Goal: Task Accomplishment & Management: Complete application form

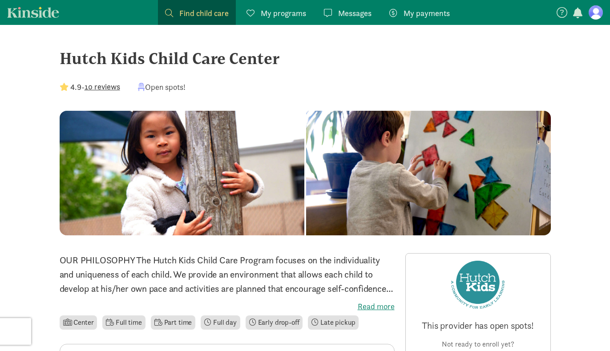
scroll to position [133, 0]
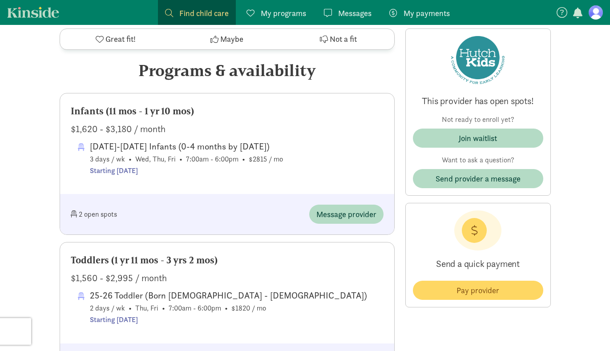
scroll to position [419, 0]
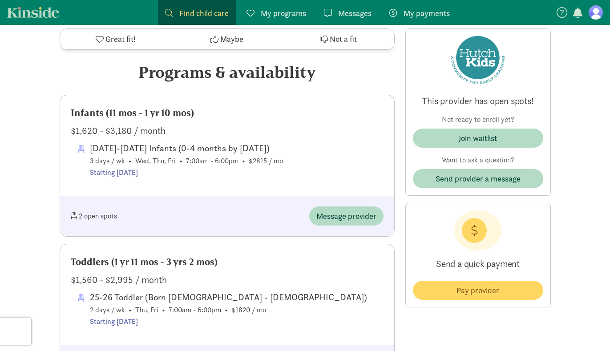
click at [92, 216] on div "2 open spots" at bounding box center [149, 216] width 157 height 19
click at [134, 118] on div "Infants (11 mos - 1 yr 10 mos)" at bounding box center [227, 113] width 313 height 14
click at [171, 147] on div "[DATE]-[DATE] Infants (0-4 months by [DATE])" at bounding box center [186, 148] width 193 height 14
click at [322, 217] on span "Message provider" at bounding box center [347, 216] width 60 height 12
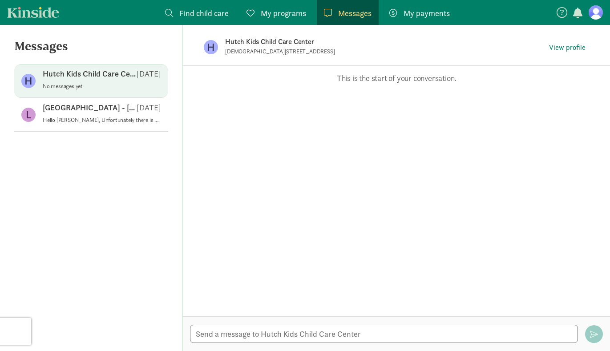
scroll to position [419, 0]
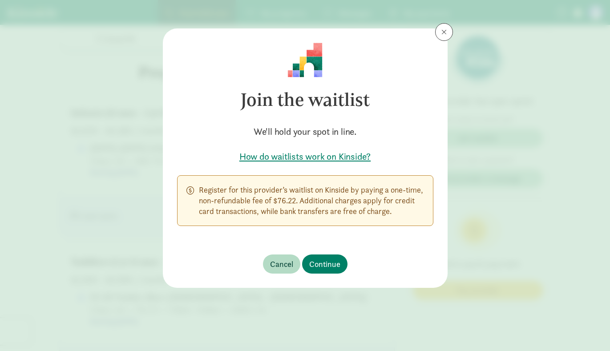
click at [442, 30] on span at bounding box center [444, 31] width 5 height 7
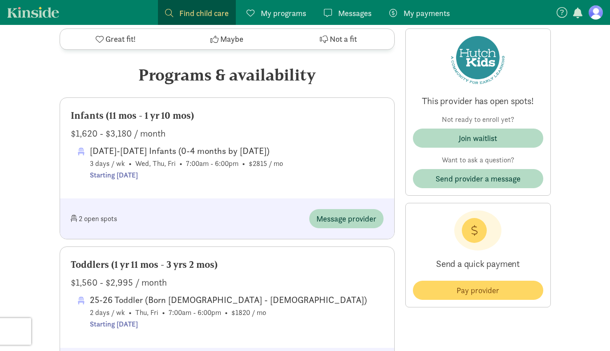
scroll to position [411, 0]
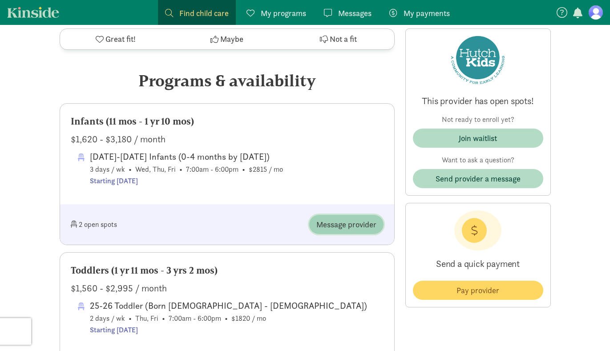
click at [338, 225] on span "Message provider" at bounding box center [347, 225] width 60 height 12
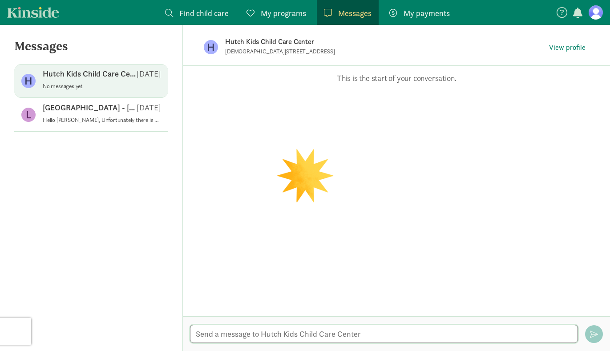
click at [257, 333] on textarea at bounding box center [384, 334] width 388 height 18
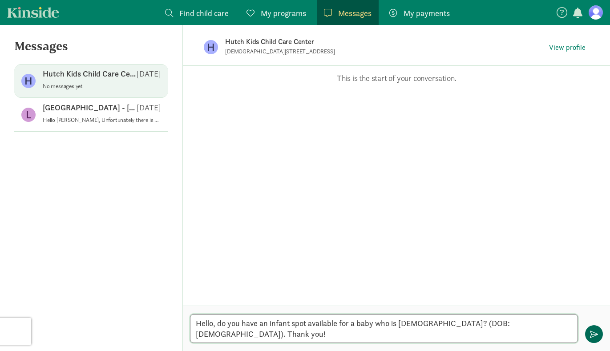
type textarea "Hello, do you have an infant spot available for a baby who is 6 months old? (DO…"
click at [597, 337] on span "button" at bounding box center [594, 334] width 8 height 8
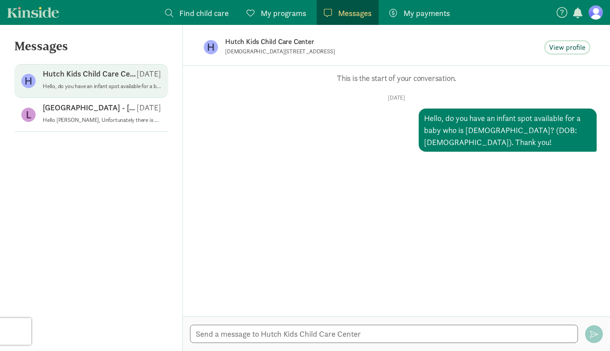
click at [572, 45] on span "View profile" at bounding box center [567, 47] width 37 height 11
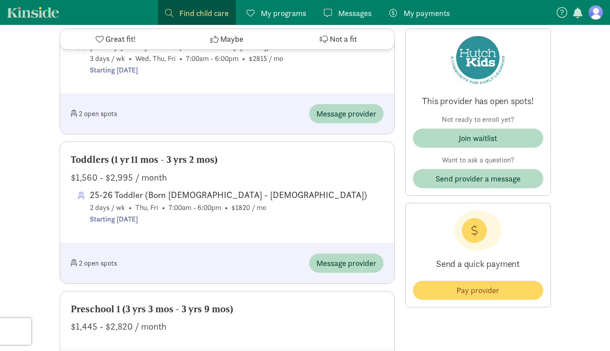
scroll to position [485, 0]
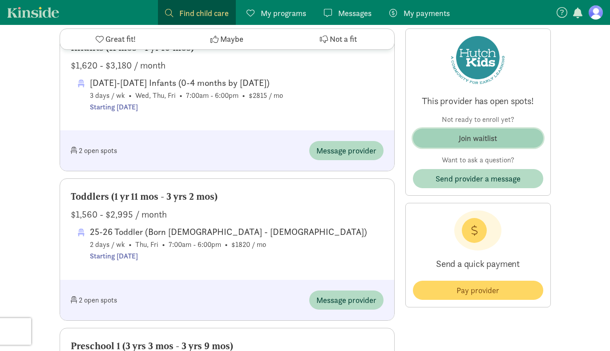
click at [458, 134] on span "Join waitlist" at bounding box center [478, 138] width 116 height 12
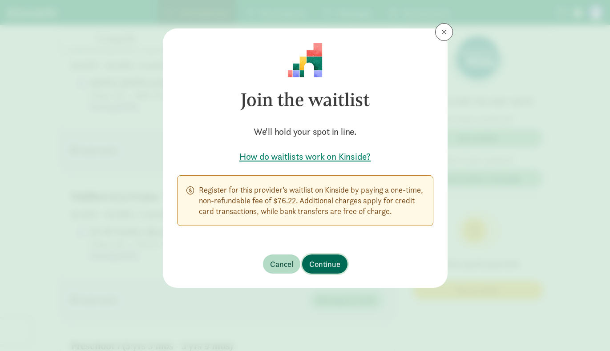
click at [321, 268] on span "Continue" at bounding box center [324, 264] width 31 height 12
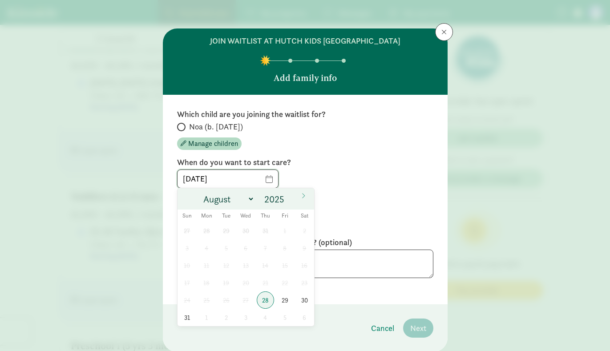
click at [266, 176] on input "08/28/2025" at bounding box center [228, 179] width 101 height 18
click at [305, 195] on icon at bounding box center [303, 196] width 5 height 6
select select "8"
click at [210, 246] on span "8" at bounding box center [206, 248] width 17 height 17
type input "[DATE]"
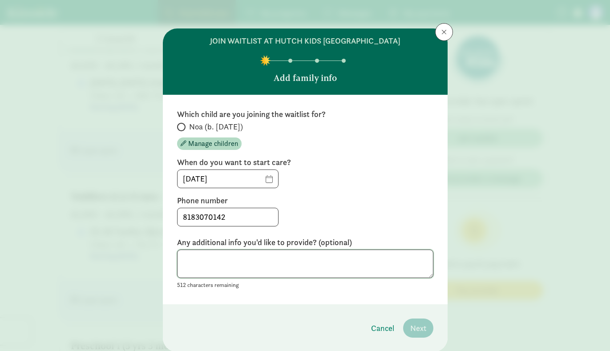
click at [371, 265] on textarea at bounding box center [305, 264] width 256 height 29
click at [181, 126] on input "Noa (b. [DATE])" at bounding box center [180, 127] width 6 height 6
radio input "true"
click at [422, 336] on button "Next" at bounding box center [418, 328] width 30 height 19
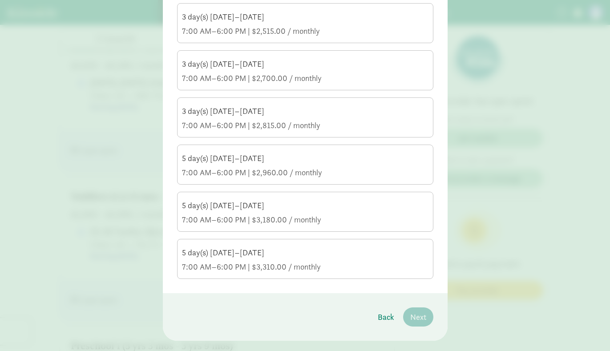
scroll to position [232, 0]
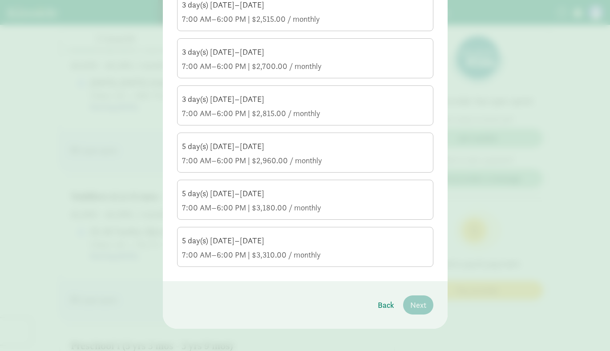
click at [261, 207] on div "7:00 AM–6:00 PM | $3,180.00 / monthly" at bounding box center [305, 208] width 247 height 11
click at [0, 0] on input "5 day(s) Monday–Friday 7:00 AM–6:00 PM | $3,180.00 / monthly" at bounding box center [0, 0] width 0 height 0
click at [260, 244] on div "5 day(s) [DATE]–[DATE]" at bounding box center [305, 241] width 247 height 11
click at [0, 0] on input "5 day(s) Monday–Friday 7:00 AM–6:00 PM | $3,310.00 / monthly" at bounding box center [0, 0] width 0 height 0
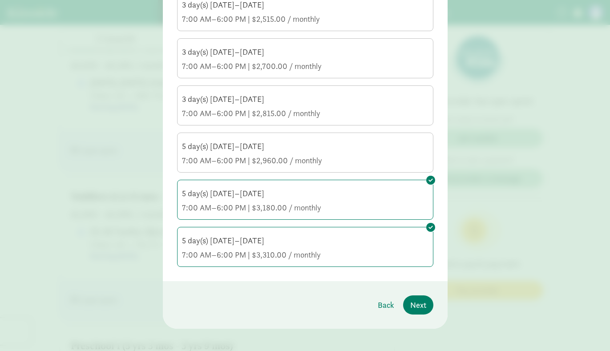
click at [266, 198] on div "5 day(s) [DATE]–[DATE]" at bounding box center [305, 193] width 247 height 11
click at [0, 0] on input "5 day(s) Monday–Friday 7:00 AM–6:00 PM | $3,180.00 / monthly" at bounding box center [0, 0] width 0 height 0
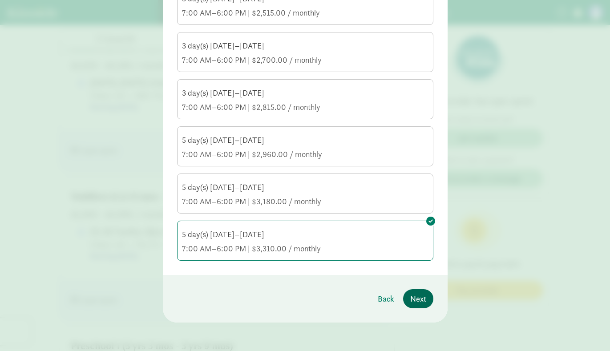
scroll to position [238, 0]
click at [415, 294] on span "Next" at bounding box center [418, 299] width 16 height 12
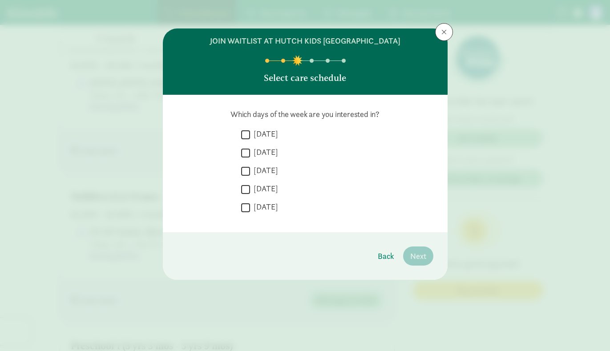
click at [241, 129] on input "Monday" at bounding box center [245, 135] width 9 height 12
checkbox input "true"
click at [244, 150] on input "Tuesday" at bounding box center [245, 153] width 9 height 12
checkbox input "true"
click at [244, 183] on div " Wednesday" at bounding box center [337, 191] width 192 height 16
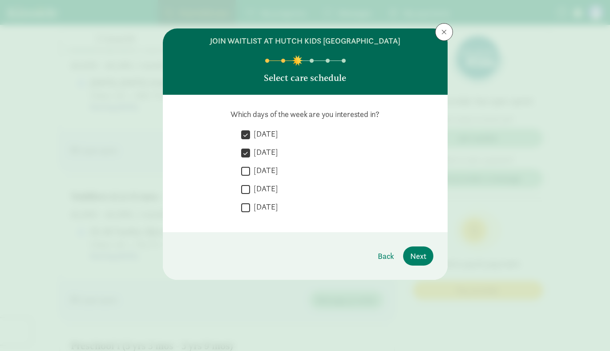
click at [244, 172] on input "Wednesday" at bounding box center [245, 171] width 9 height 12
checkbox input "true"
click at [245, 187] on input "Thursday" at bounding box center [245, 189] width 9 height 12
checkbox input "true"
click at [246, 207] on input "Friday" at bounding box center [245, 208] width 9 height 12
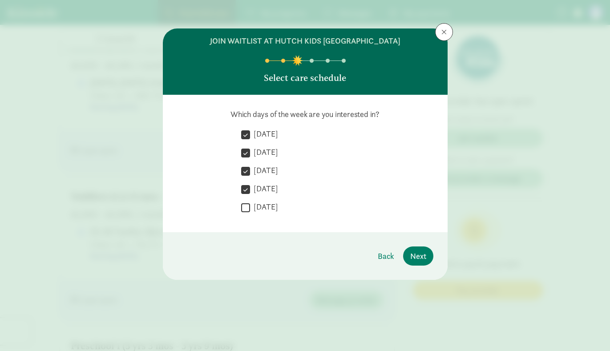
checkbox input "true"
click at [421, 257] on span "Next" at bounding box center [418, 256] width 16 height 12
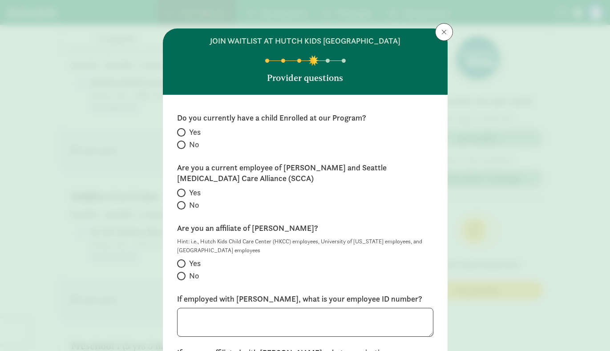
click at [421, 257] on div "Hint: i.e., Hutch Kids Child Care Center (HKCC) employees, University of Washin…" at bounding box center [305, 260] width 256 height 46
click at [180, 147] on input "No" at bounding box center [180, 145] width 6 height 6
radio input "true"
click at [182, 210] on label "No" at bounding box center [305, 205] width 256 height 11
click at [182, 208] on input "No" at bounding box center [180, 206] width 6 height 6
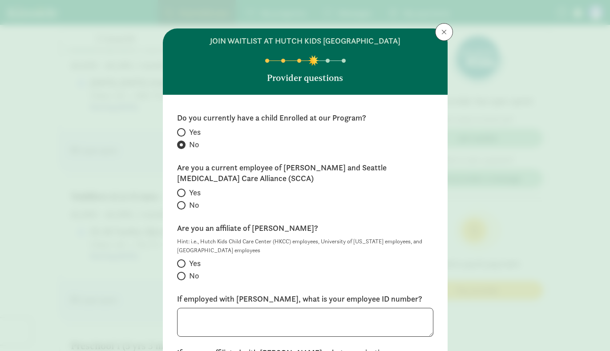
radio input "true"
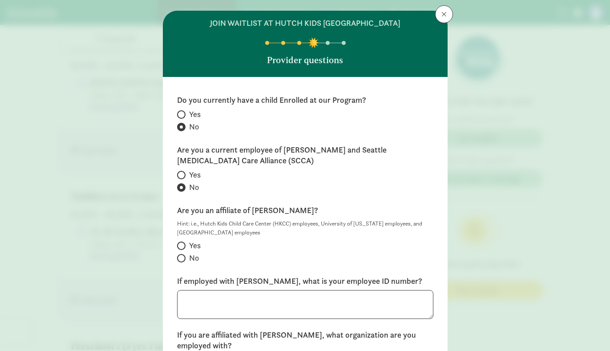
scroll to position [25, 0]
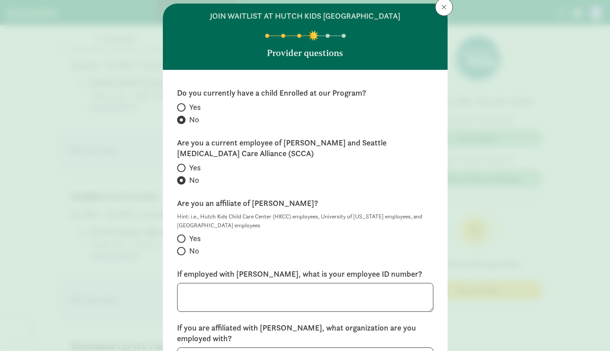
click at [182, 239] on input "Yes" at bounding box center [180, 239] width 6 height 6
radio input "true"
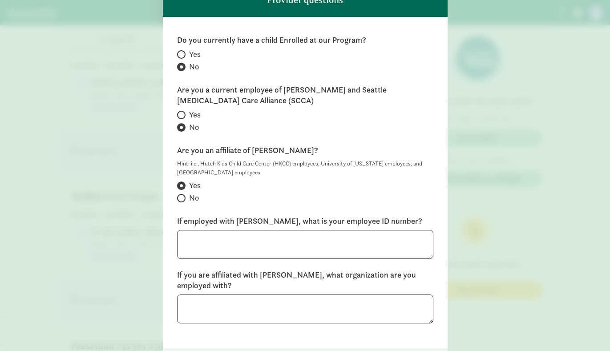
scroll to position [84, 0]
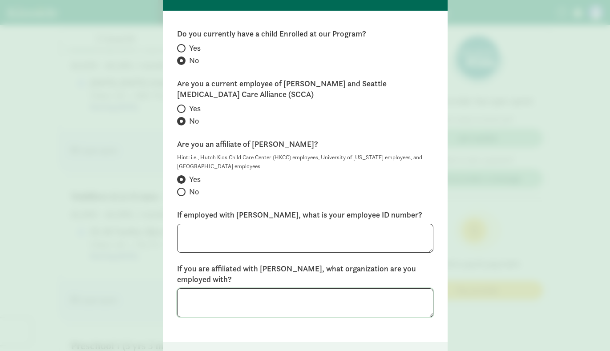
click at [235, 291] on textarea at bounding box center [305, 303] width 256 height 29
type textarea "University of Washington/SCH"
click at [543, 258] on div "join waitlist at Hutch Kids Child Care Center Provider questions Do you current…" at bounding box center [305, 175] width 610 height 351
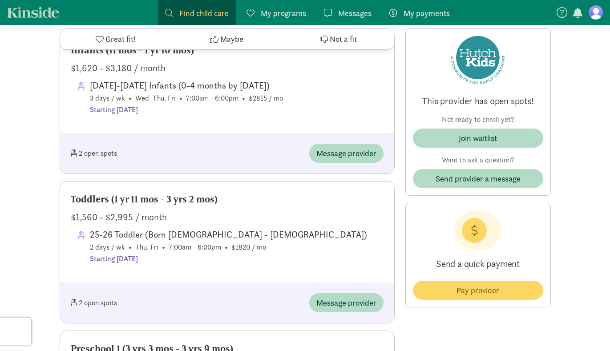
scroll to position [481, 0]
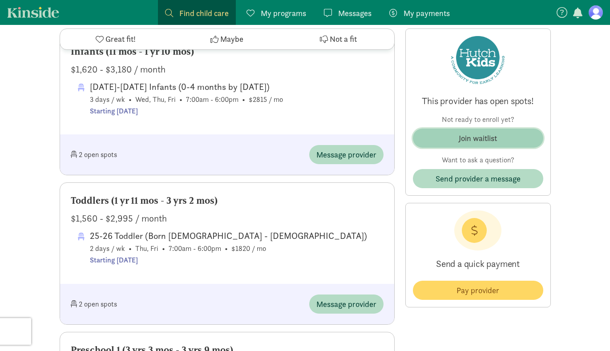
click at [477, 140] on div "Join waitlist" at bounding box center [478, 138] width 38 height 12
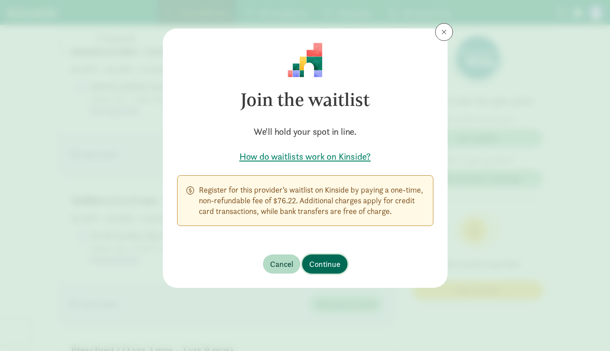
click at [322, 266] on span "Continue" at bounding box center [324, 264] width 31 height 12
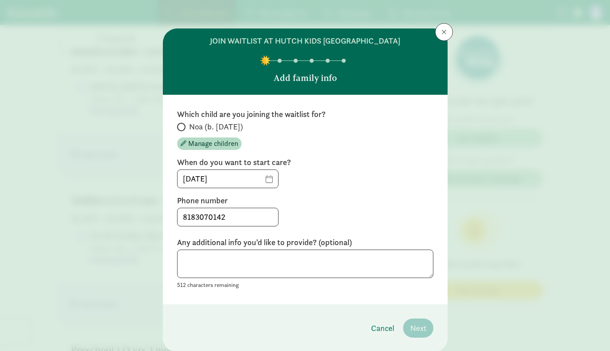
click at [179, 126] on input "Noa (b. [DATE])" at bounding box center [180, 127] width 6 height 6
radio input "true"
click at [422, 328] on span "Next" at bounding box center [418, 328] width 16 height 12
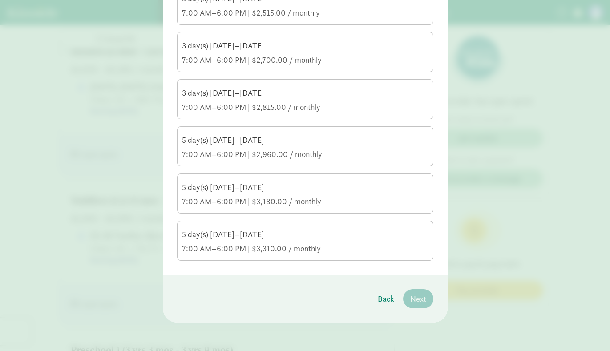
scroll to position [238, 0]
click at [366, 238] on div "5 day(s) [DATE]–[DATE]" at bounding box center [305, 234] width 247 height 11
click at [0, 0] on input "5 day(s) Monday–Friday 7:00 AM–6:00 PM | $3,310.00 / monthly" at bounding box center [0, 0] width 0 height 0
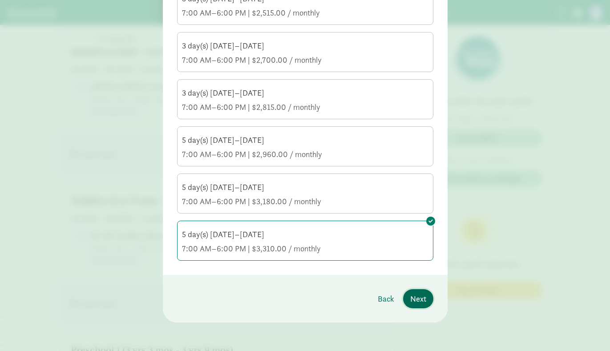
click at [423, 299] on span "Next" at bounding box center [418, 299] width 16 height 12
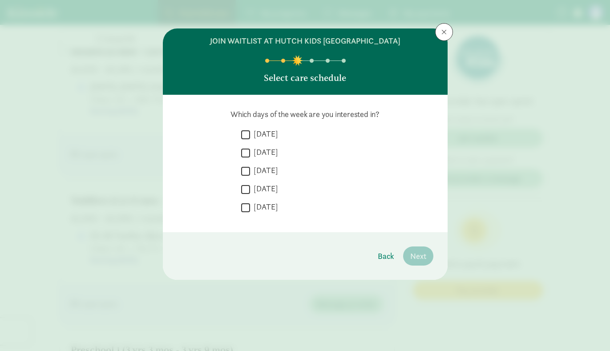
scroll to position [0, 0]
click at [245, 134] on input "Monday" at bounding box center [245, 135] width 9 height 12
checkbox input "true"
click at [245, 155] on input "Tuesday" at bounding box center [245, 153] width 9 height 12
checkbox input "true"
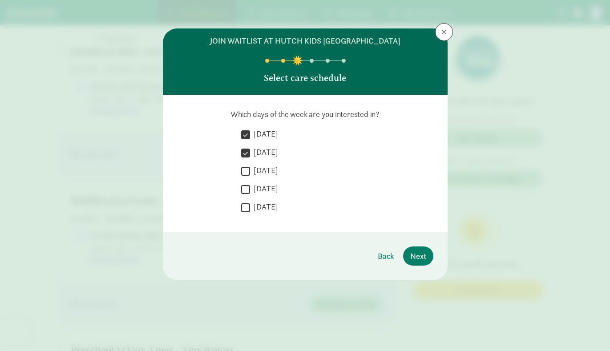
click at [245, 172] on input "Wednesday" at bounding box center [245, 171] width 9 height 12
checkbox input "true"
click at [245, 186] on input "Thursday" at bounding box center [245, 189] width 9 height 12
checkbox input "true"
click at [245, 211] on input "Friday" at bounding box center [245, 208] width 9 height 12
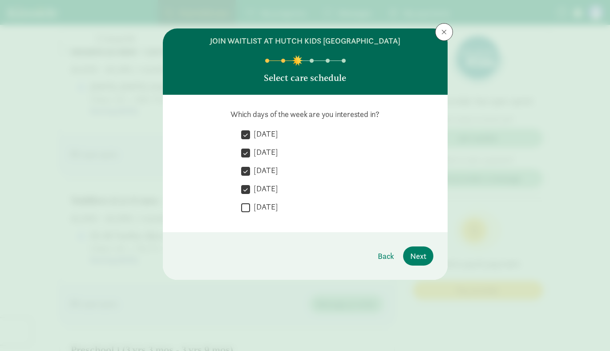
checkbox input "true"
click at [419, 260] on span "Next" at bounding box center [418, 256] width 16 height 12
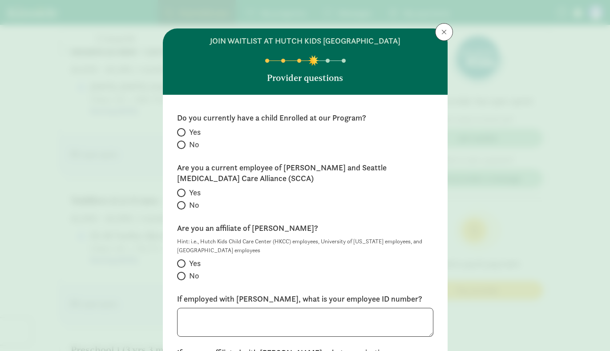
click at [181, 145] on input "No" at bounding box center [180, 145] width 6 height 6
radio input "true"
click at [181, 205] on input "No" at bounding box center [180, 206] width 6 height 6
radio input "true"
click at [183, 262] on span at bounding box center [181, 264] width 8 height 8
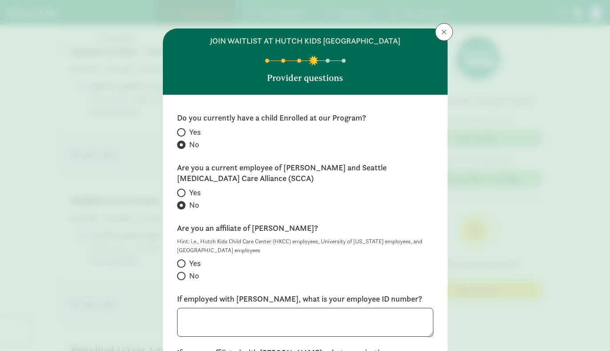
click at [183, 262] on input "Yes" at bounding box center [180, 264] width 6 height 6
radio input "true"
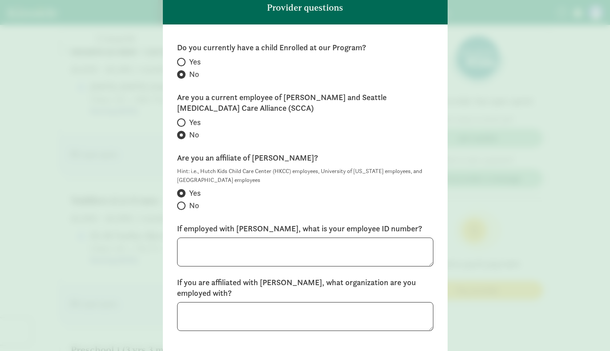
scroll to position [84, 0]
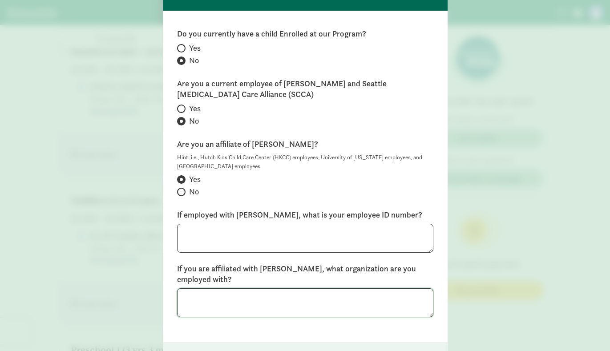
click at [240, 297] on textarea at bounding box center [305, 303] width 256 height 29
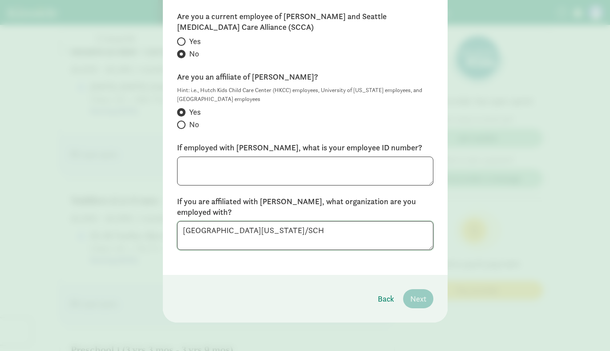
scroll to position [151, 0]
type textarea "University of Washington/SCH"
click at [375, 252] on div "Do you currently have a child Enrolled at our Program? Yes No Are you a current…" at bounding box center [305, 110] width 285 height 332
click at [392, 273] on div "Do you currently have a child Enrolled at our Program? Yes No Are you a current…" at bounding box center [305, 110] width 285 height 332
click at [358, 168] on textarea at bounding box center [305, 171] width 256 height 29
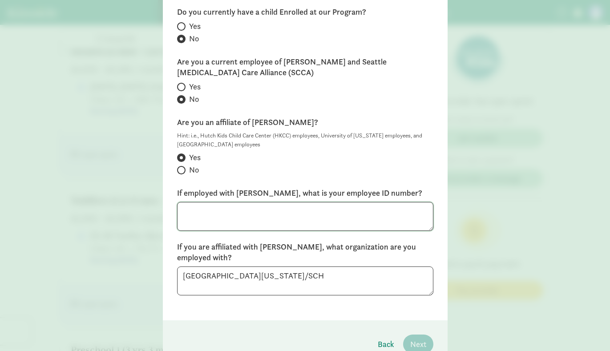
scroll to position [113, 0]
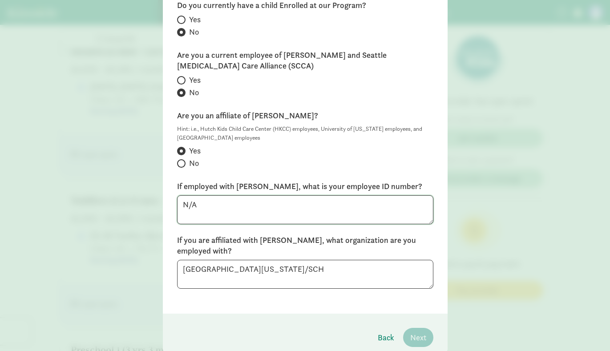
click at [405, 221] on textarea "N/A" at bounding box center [305, 209] width 256 height 29
type textarea "N/A"
click at [370, 281] on textarea "University of Washington/SCH" at bounding box center [305, 274] width 256 height 29
click at [413, 338] on span "Next" at bounding box center [418, 338] width 16 height 12
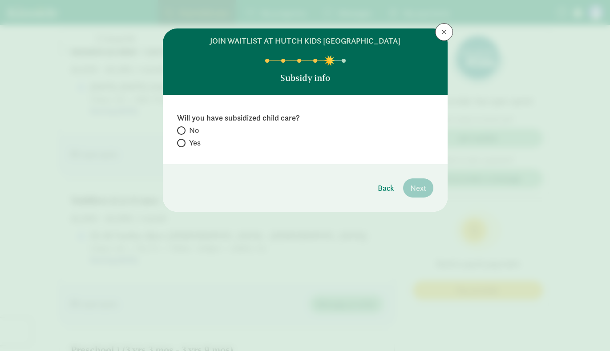
scroll to position [0, 0]
click at [183, 130] on span at bounding box center [181, 130] width 8 height 8
click at [183, 130] on input "No" at bounding box center [180, 131] width 6 height 6
radio input "true"
click at [422, 190] on span "Next" at bounding box center [418, 188] width 16 height 12
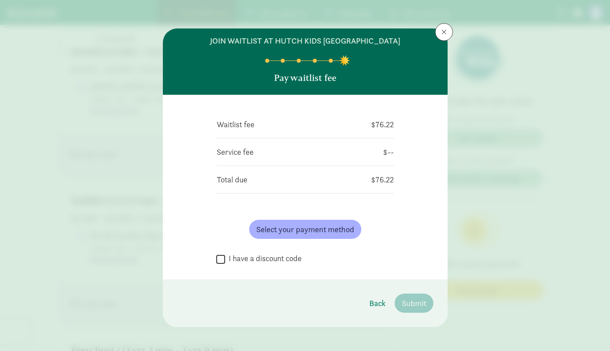
click at [315, 242] on div "Select your payment method" at bounding box center [305, 229] width 178 height 33
click at [313, 233] on span "Select your payment method" at bounding box center [305, 229] width 98 height 12
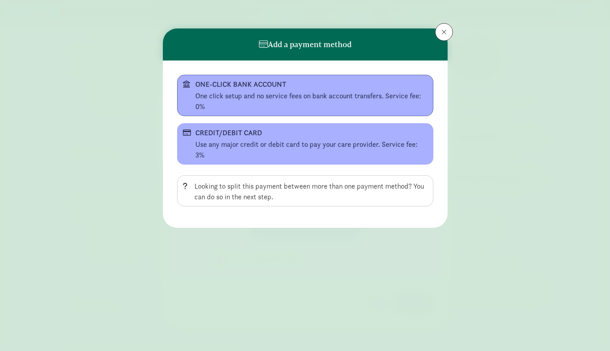
click at [328, 82] on div "ONE-CLICK BANK ACCOUNT" at bounding box center [304, 84] width 218 height 11
click at [292, 104] on div "One click setup and no service fees on bank account transfers. Service fee: 0%" at bounding box center [311, 101] width 232 height 21
click at [305, 141] on div "Use any major credit or debit card to pay your care provider. Service fee: 3%" at bounding box center [311, 149] width 232 height 21
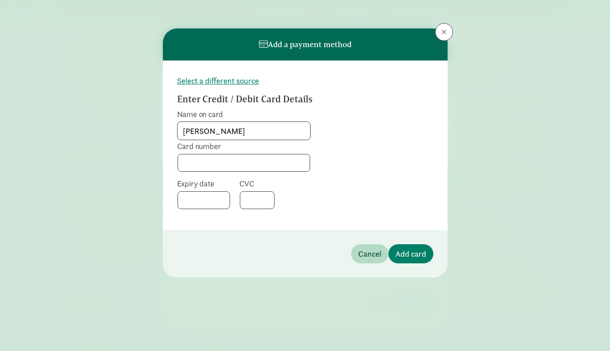
type input "David Bunck"
click at [413, 253] on span "Add card" at bounding box center [411, 254] width 31 height 12
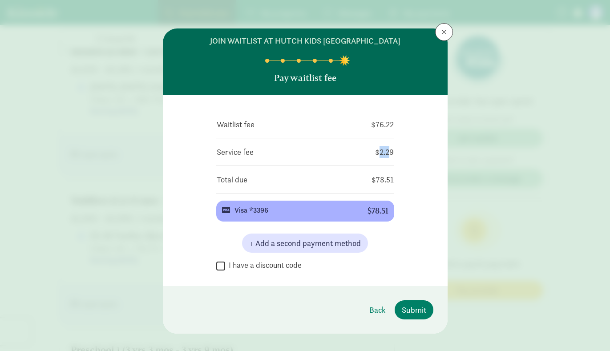
drag, startPoint x: 387, startPoint y: 154, endPoint x: 378, endPoint y: 153, distance: 8.9
click at [378, 153] on td "$2.29" at bounding box center [363, 152] width 61 height 13
click at [418, 314] on span "Submit" at bounding box center [414, 310] width 24 height 12
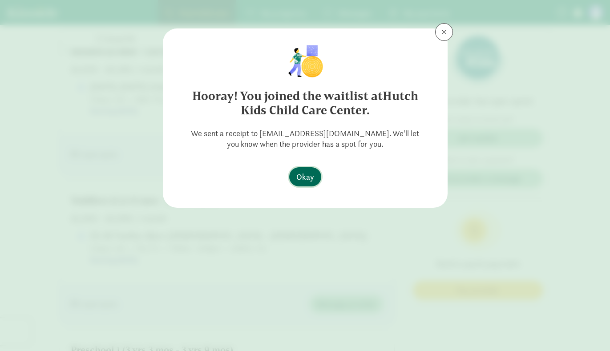
click at [297, 177] on span "Okay" at bounding box center [306, 177] width 18 height 12
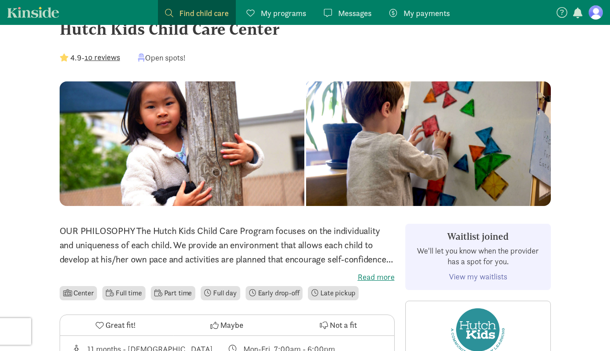
scroll to position [37, 0]
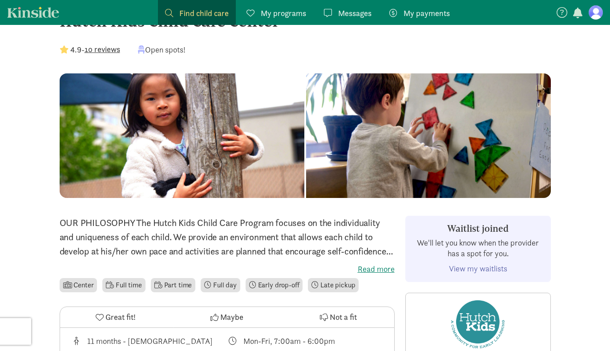
click at [464, 268] on link "View my waitlists" at bounding box center [478, 269] width 58 height 10
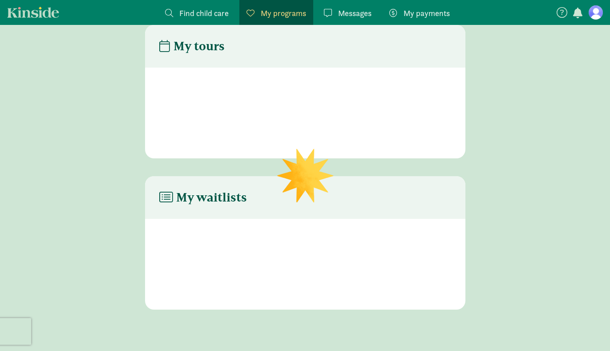
scroll to position [36, 0]
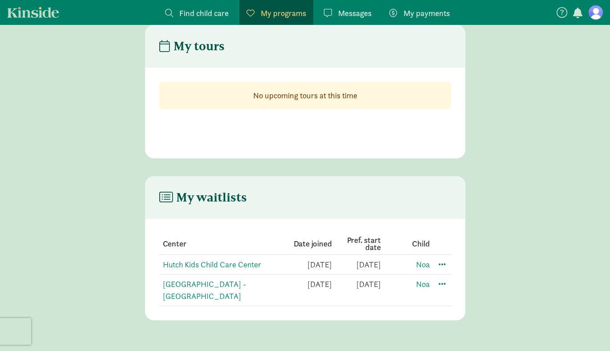
click at [372, 255] on td "[DATE]" at bounding box center [356, 265] width 49 height 20
click at [440, 259] on span at bounding box center [442, 264] width 11 height 11
click at [450, 274] on div "Edit preferences" at bounding box center [474, 283] width 80 height 19
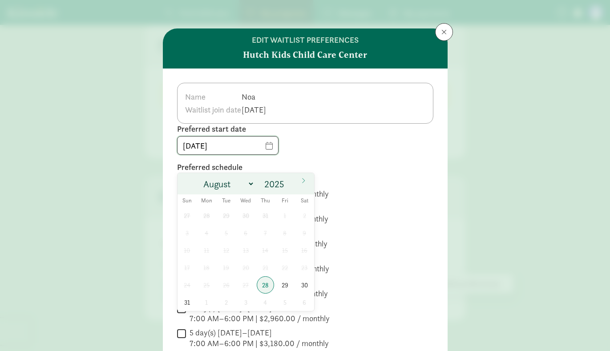
click at [272, 142] on input "08/28/2025" at bounding box center [228, 146] width 101 height 18
select select "8"
click at [205, 224] on span "8" at bounding box center [206, 232] width 17 height 17
type input "[DATE]"
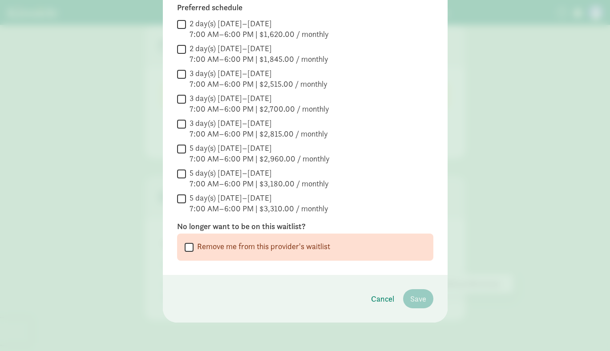
scroll to position [160, 0]
click at [183, 200] on input "5 day(s) Monday–Friday 7:00 AM–6:00 PM | $3,310.00 / monthly" at bounding box center [181, 199] width 9 height 12
checkbox input "true"
click at [420, 293] on span "Save" at bounding box center [418, 299] width 16 height 12
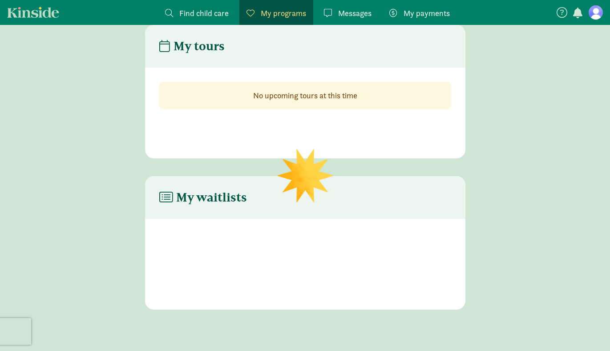
click at [419, 299] on div "My tours No upcoming tours at this time My waitlists" at bounding box center [305, 188] width 610 height 326
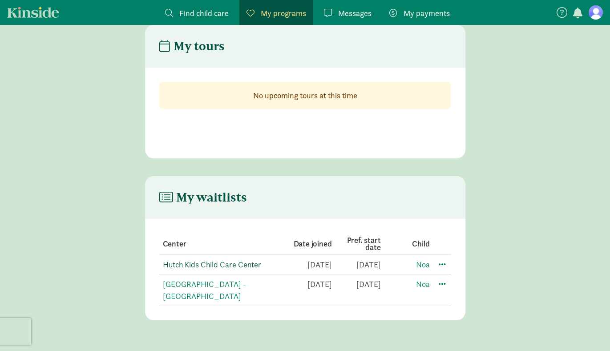
click at [229, 260] on link "Hutch Kids Child Care Center" at bounding box center [212, 265] width 98 height 10
click at [195, 279] on link "[GEOGRAPHIC_DATA] - [GEOGRAPHIC_DATA]" at bounding box center [204, 290] width 83 height 22
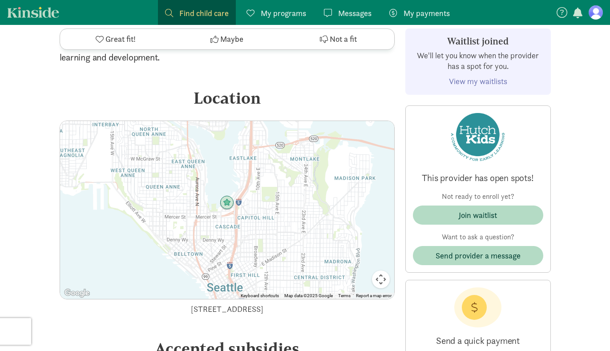
scroll to position [1020, 0]
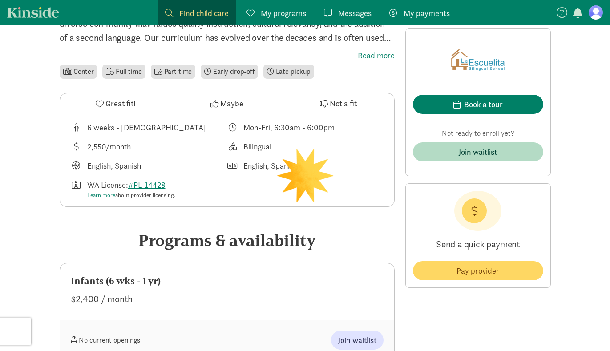
scroll to position [253, 0]
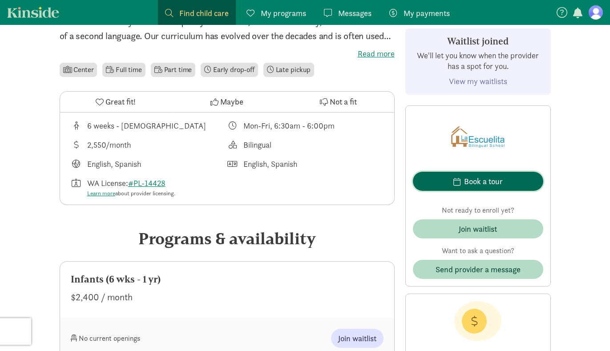
click at [452, 177] on span "Book a tour" at bounding box center [478, 181] width 116 height 12
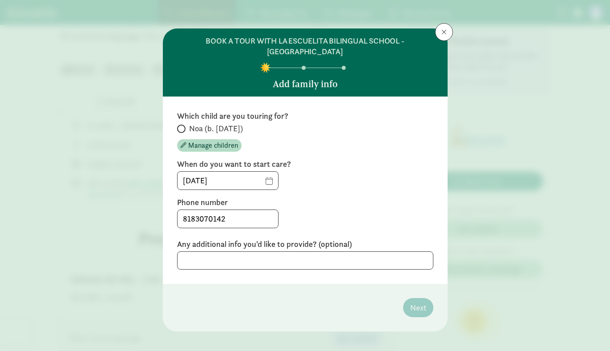
click at [178, 126] on input "Noa (b. [DATE])" at bounding box center [180, 129] width 6 height 6
radio input "true"
click at [265, 172] on input "[DATE]" at bounding box center [228, 181] width 101 height 18
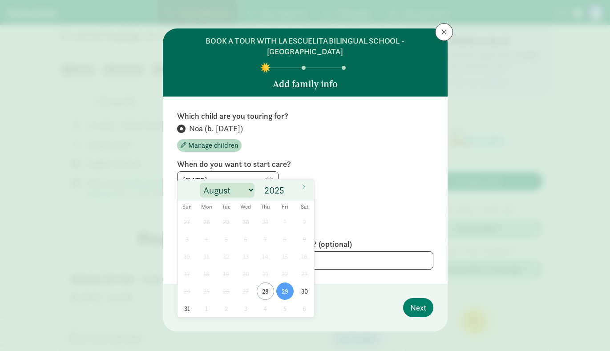
select select "8"
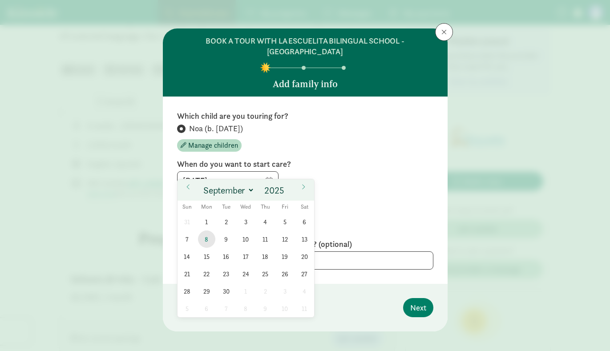
click at [204, 238] on span "8" at bounding box center [206, 239] width 17 height 17
type input "[DATE]"
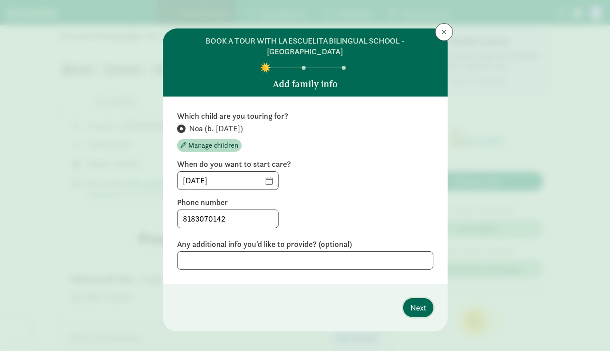
click at [421, 302] on span "Next" at bounding box center [418, 308] width 16 height 12
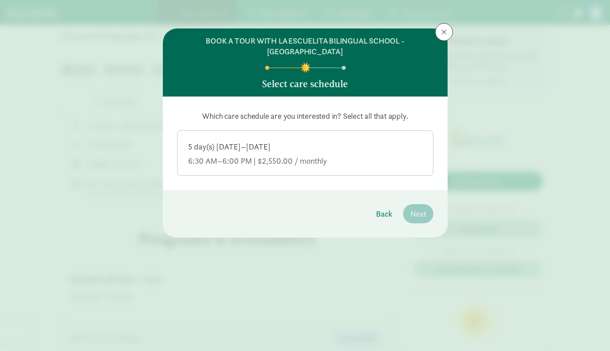
click at [267, 156] on div "5 day(s) [DATE]–[DATE]" at bounding box center [305, 161] width 234 height 11
click at [0, 0] on input "5 day(s) [DATE]–[DATE] 6:30 AM–6:00 PM | $2,550.00 / monthly" at bounding box center [0, 0] width 0 height 0
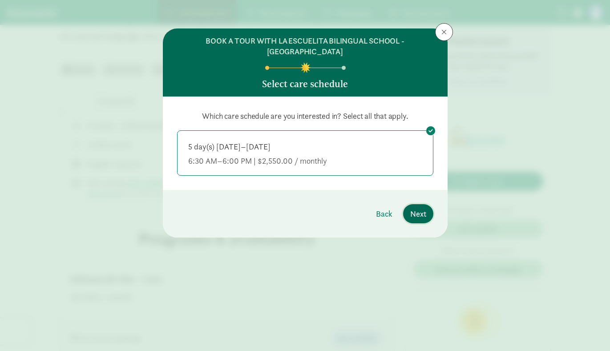
click at [417, 208] on span "Next" at bounding box center [418, 214] width 16 height 12
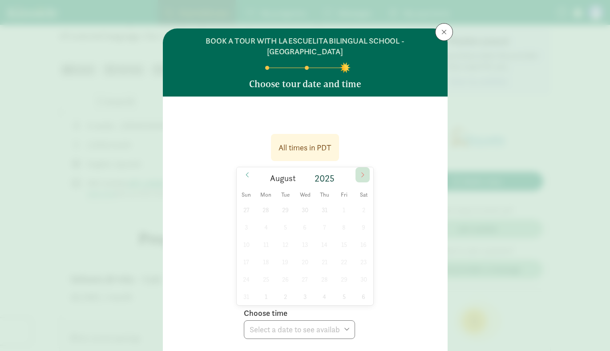
click at [361, 172] on icon at bounding box center [362, 175] width 5 height 6
click at [244, 167] on span at bounding box center [247, 174] width 14 height 15
click at [359, 170] on span at bounding box center [363, 174] width 14 height 15
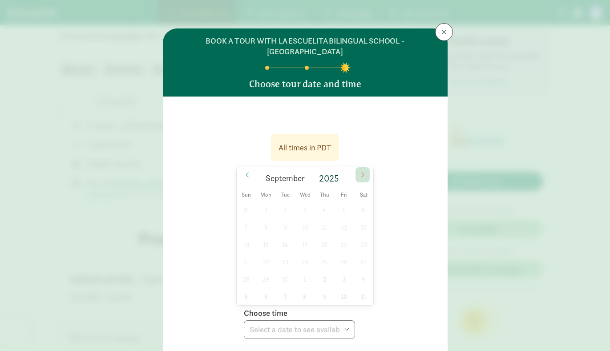
click at [359, 170] on span at bounding box center [363, 174] width 14 height 15
click at [442, 35] on span at bounding box center [444, 31] width 5 height 7
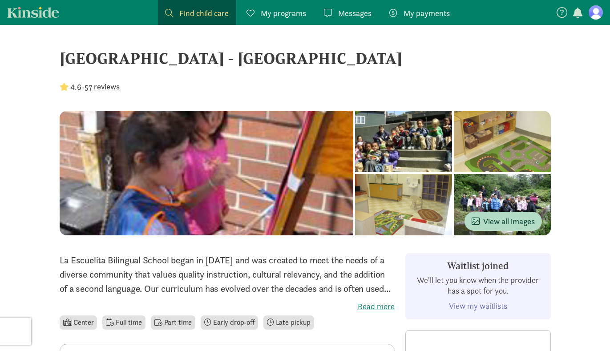
scroll to position [0, 0]
click at [267, 19] on link "My programs Programs" at bounding box center [277, 12] width 74 height 25
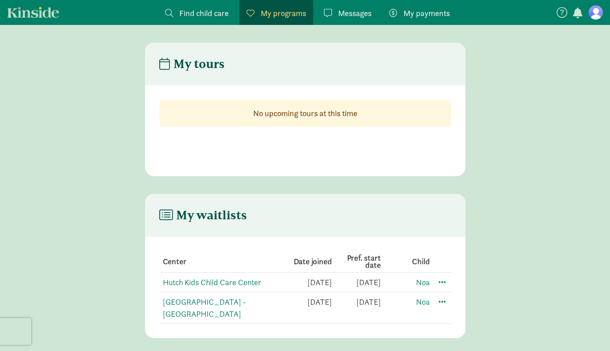
click at [196, 20] on link "Find child care Find" at bounding box center [197, 12] width 78 height 25
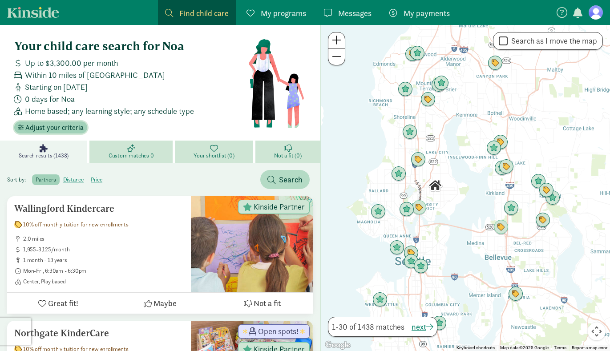
click at [68, 127] on span "Adjust your criteria" at bounding box center [54, 127] width 58 height 11
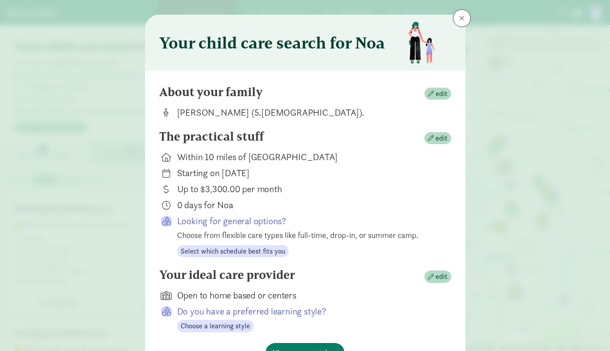
scroll to position [16, 0]
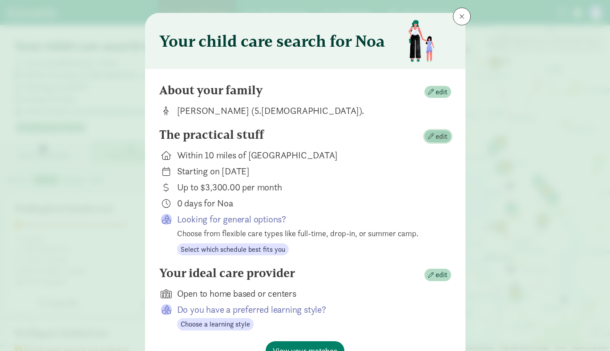
click at [438, 133] on span "edit" at bounding box center [442, 136] width 12 height 11
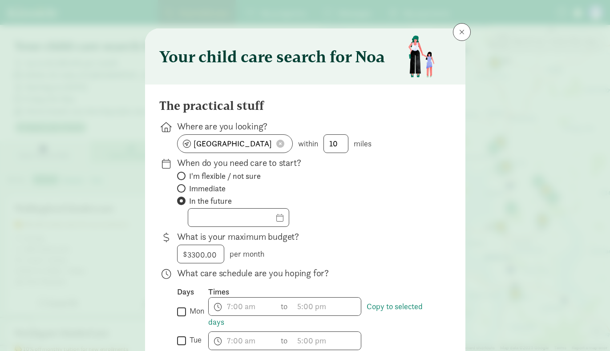
scroll to position [0, 0]
click at [459, 34] on span at bounding box center [461, 31] width 5 height 7
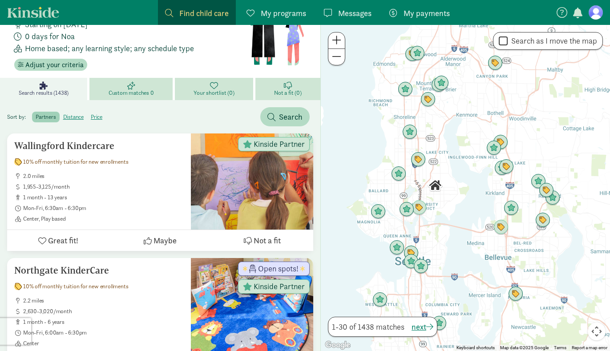
scroll to position [65, 0]
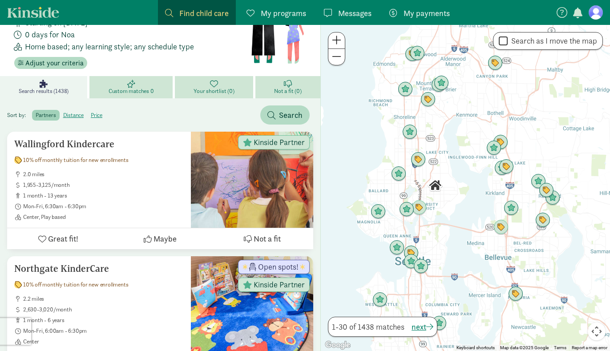
click at [420, 144] on div at bounding box center [465, 188] width 289 height 326
click at [417, 161] on img "Click to see details" at bounding box center [418, 159] width 17 height 17
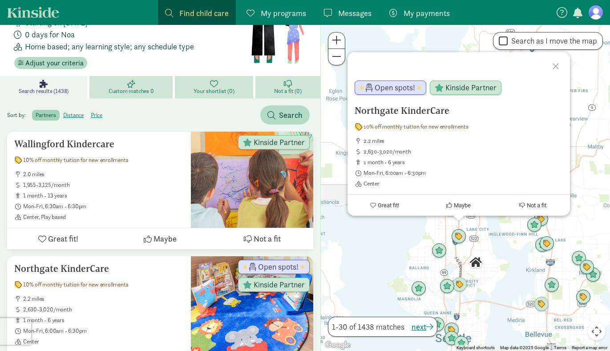
click at [489, 274] on div "Northgate KinderCare 10% off monthly tuition for new enrollments 2.2 miles 2,63…" at bounding box center [465, 188] width 289 height 326
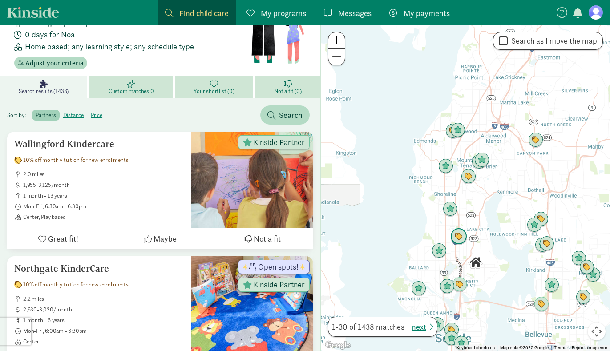
click at [456, 245] on img "Click to see details" at bounding box center [459, 236] width 17 height 17
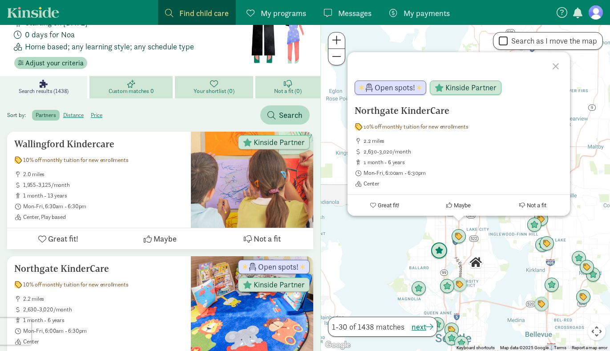
click at [439, 250] on img "Click to see details" at bounding box center [439, 251] width 17 height 17
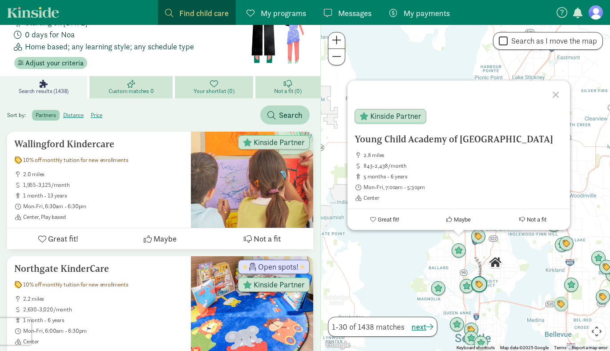
click at [479, 285] on img "Click to see details" at bounding box center [479, 284] width 17 height 17
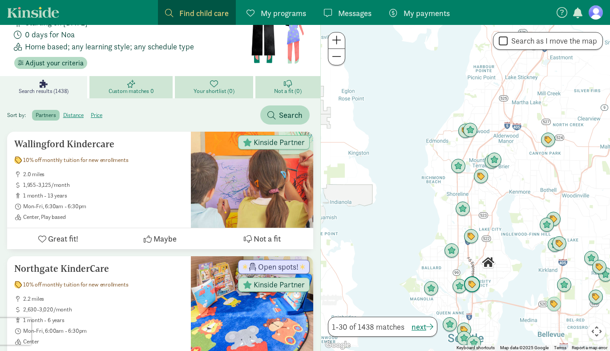
click at [467, 287] on img "Click to see details" at bounding box center [472, 284] width 17 height 17
click at [456, 287] on img "Click to see details" at bounding box center [459, 286] width 17 height 17
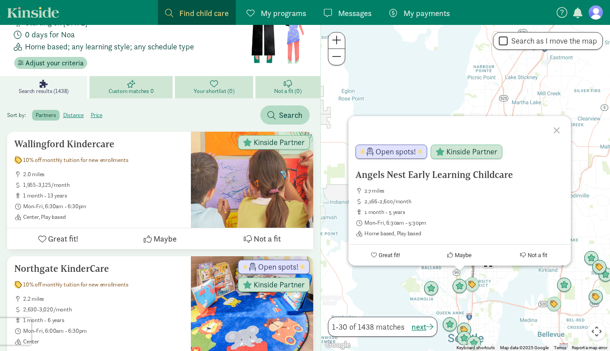
click at [480, 297] on div "Angels Nest Early Learning Childcare 2.7 miles 2,166-2,600/month 1 month - 5 ye…" at bounding box center [465, 188] width 289 height 326
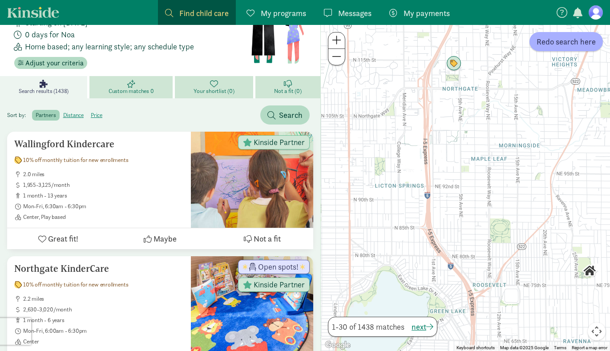
drag, startPoint x: 458, startPoint y: 207, endPoint x: 576, endPoint y: 133, distance: 139.0
click at [578, 132] on div at bounding box center [465, 188] width 289 height 326
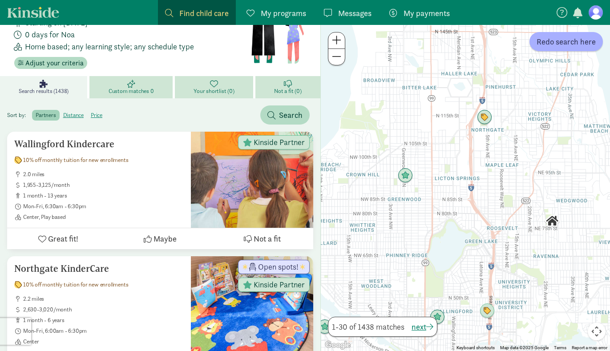
click at [551, 223] on img "Click to see details" at bounding box center [552, 221] width 15 height 15
click at [557, 222] on img "Click to see details" at bounding box center [552, 221] width 15 height 15
click at [554, 222] on img "Click to see details" at bounding box center [552, 221] width 15 height 15
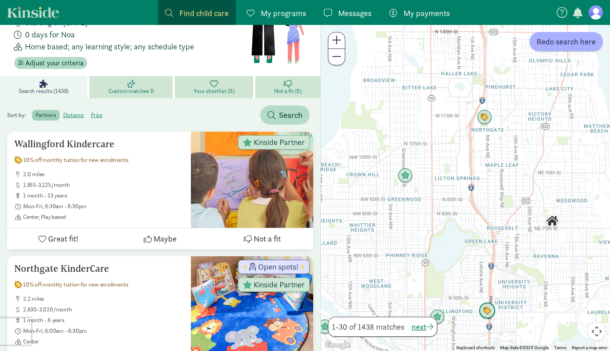
click at [488, 313] on img "Click to see details" at bounding box center [487, 311] width 17 height 17
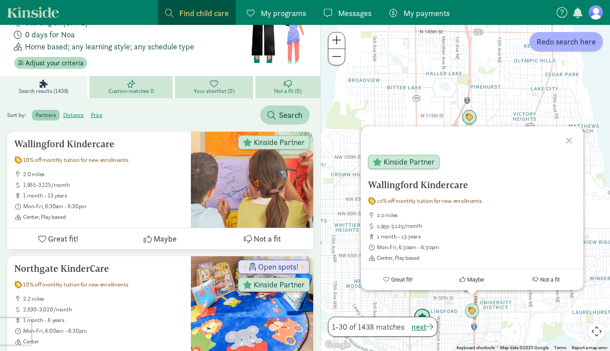
click at [421, 315] on img "Click to see details" at bounding box center [422, 317] width 17 height 17
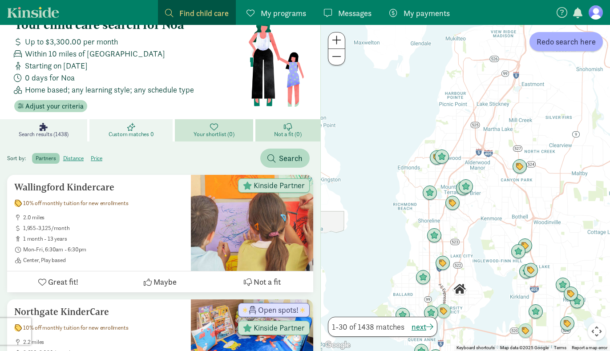
scroll to position [24, 0]
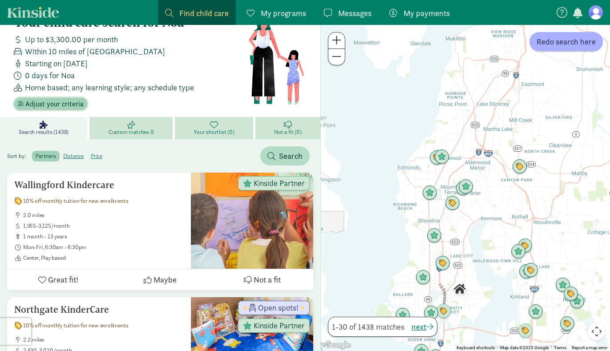
click at [53, 102] on span "Adjust your criteria" at bounding box center [54, 104] width 58 height 11
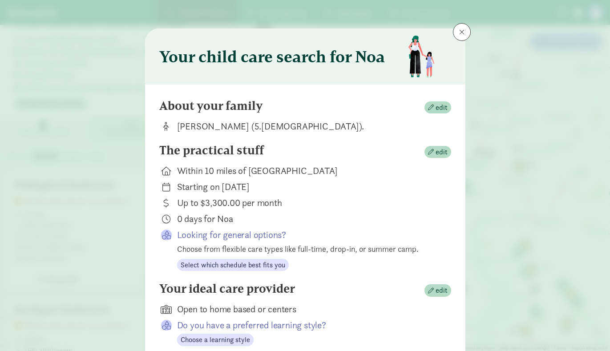
click at [439, 146] on div "The practical stuff edit" at bounding box center [305, 152] width 292 height 18
click at [439, 153] on span "edit" at bounding box center [442, 152] width 12 height 11
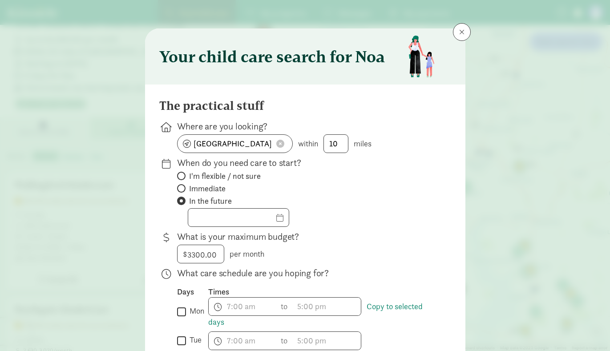
scroll to position [0, 0]
click at [463, 31] on span at bounding box center [461, 31] width 5 height 7
